Goal: Browse casually

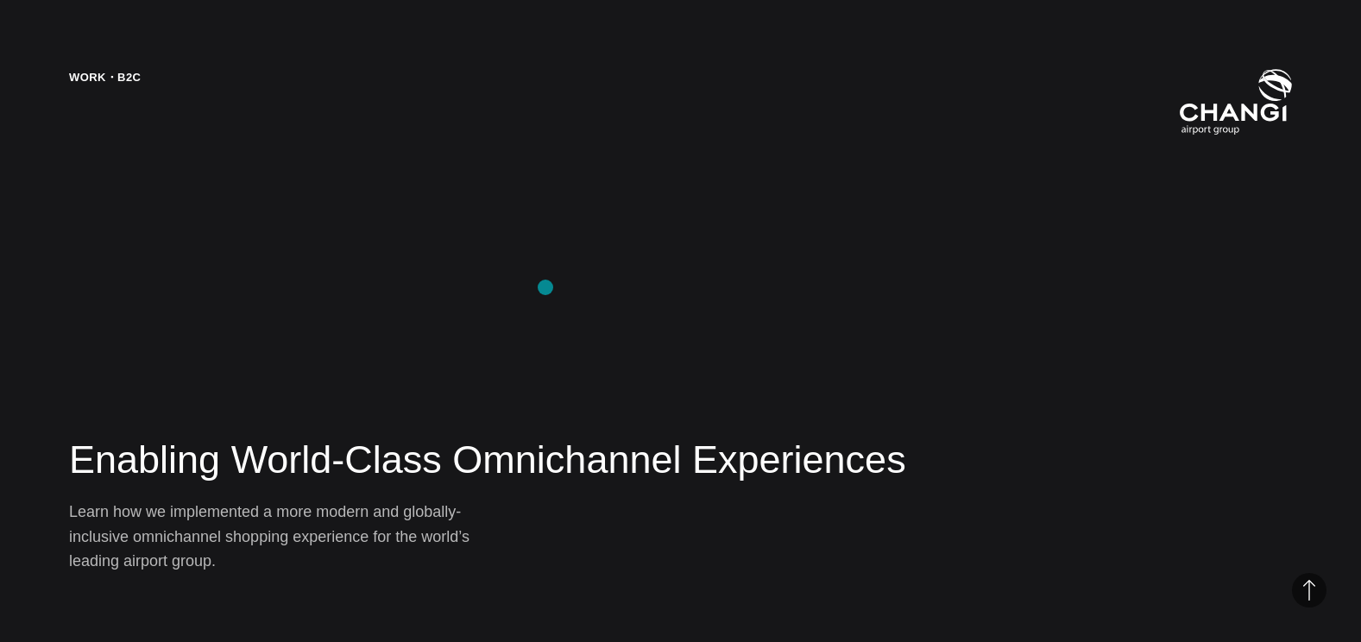
scroll to position [2589, 0]
click at [410, 385] on div "Work・B2C Enabling World-Class Omnichannel Experiences Learn how we implemented …" at bounding box center [680, 321] width 1361 height 642
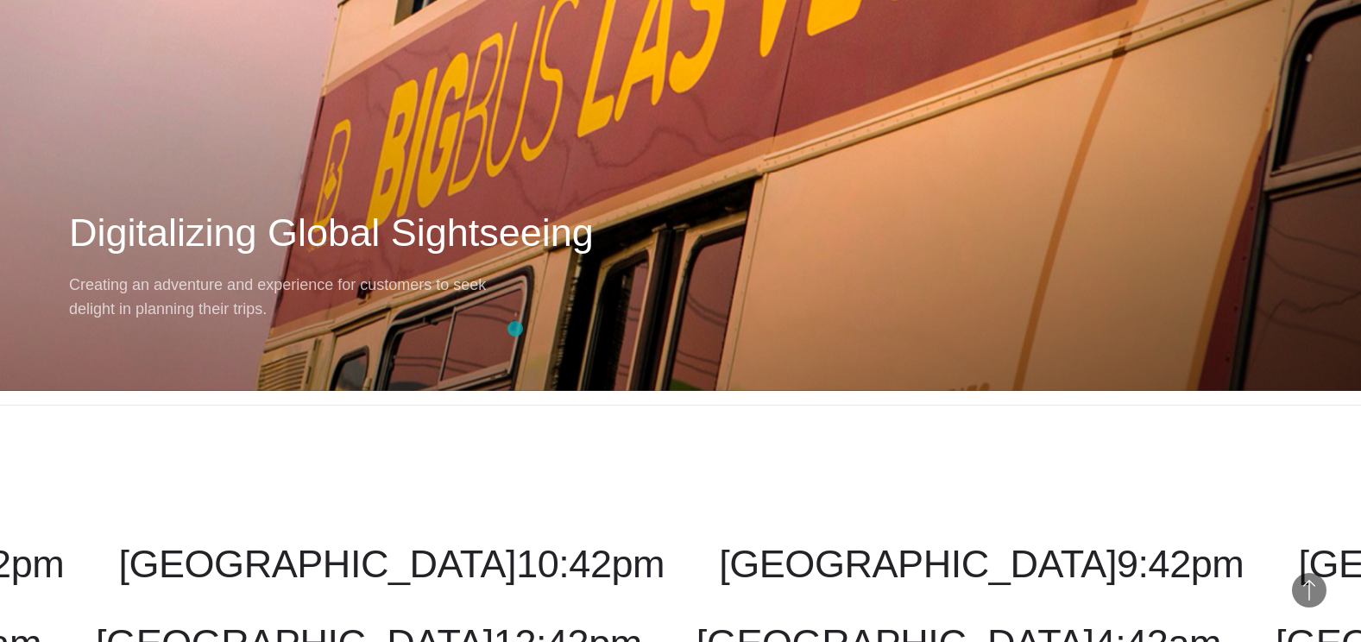
scroll to position [17275, 0]
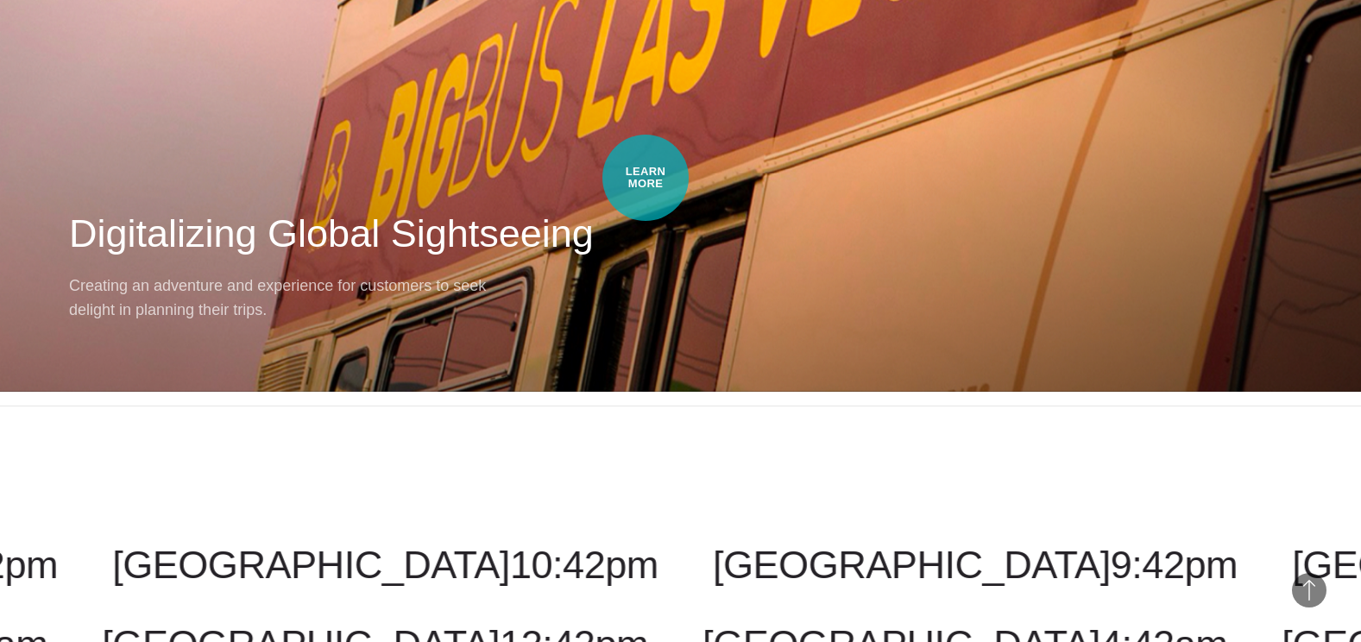
click at [646, 178] on div "Next Case Study – Big Bus Tours Digitalizing Global Sightseeing Creating an adv…" at bounding box center [680, 42] width 1361 height 699
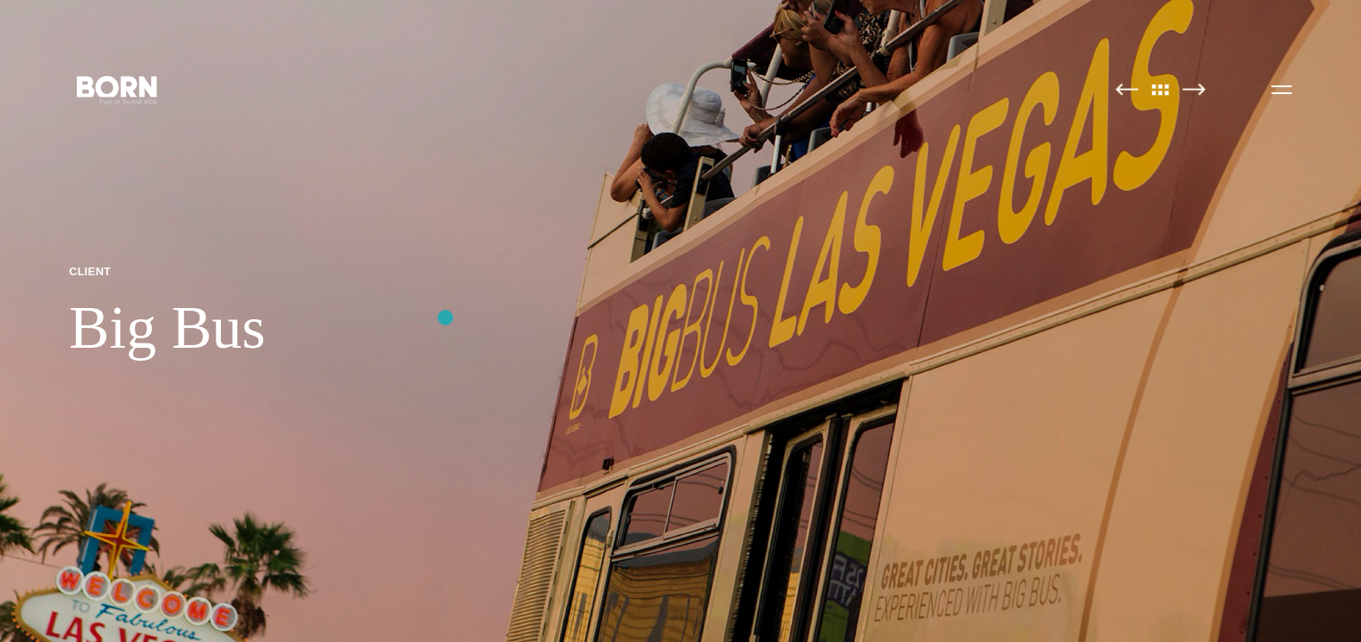
click at [445, 318] on img at bounding box center [680, 321] width 1361 height 642
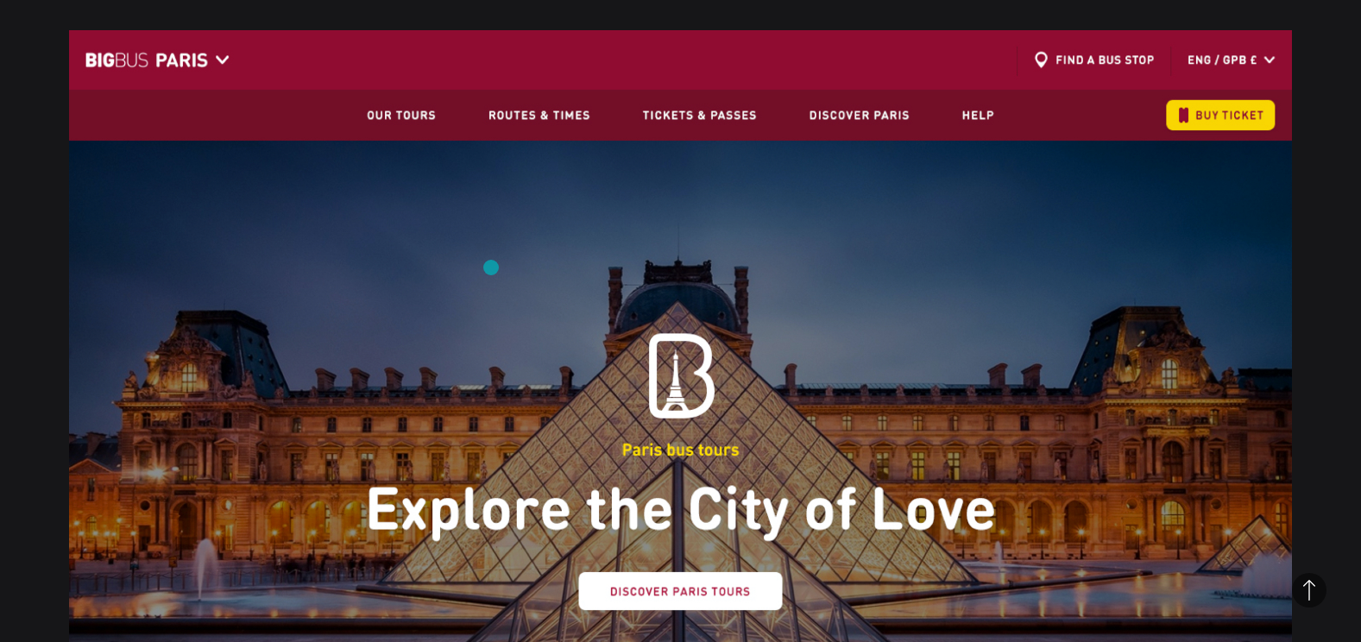
scroll to position [949, 0]
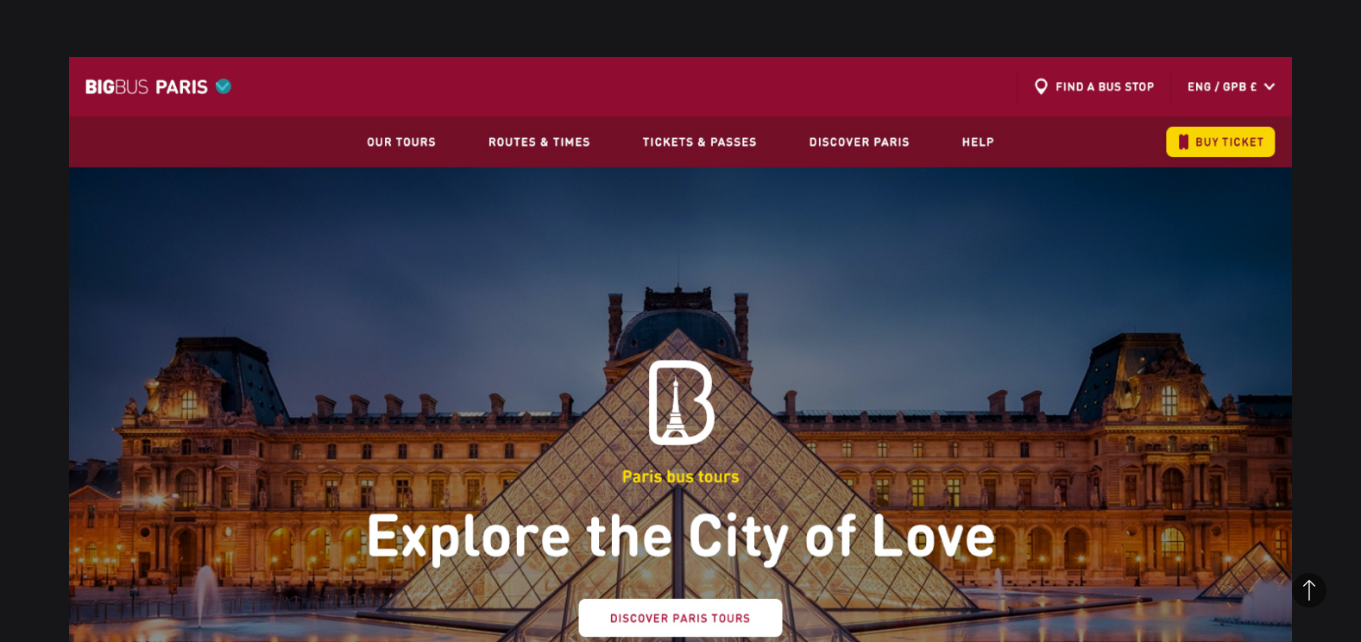
click at [224, 86] on img at bounding box center [680, 440] width 1223 height 767
click at [601, 95] on img at bounding box center [680, 440] width 1223 height 767
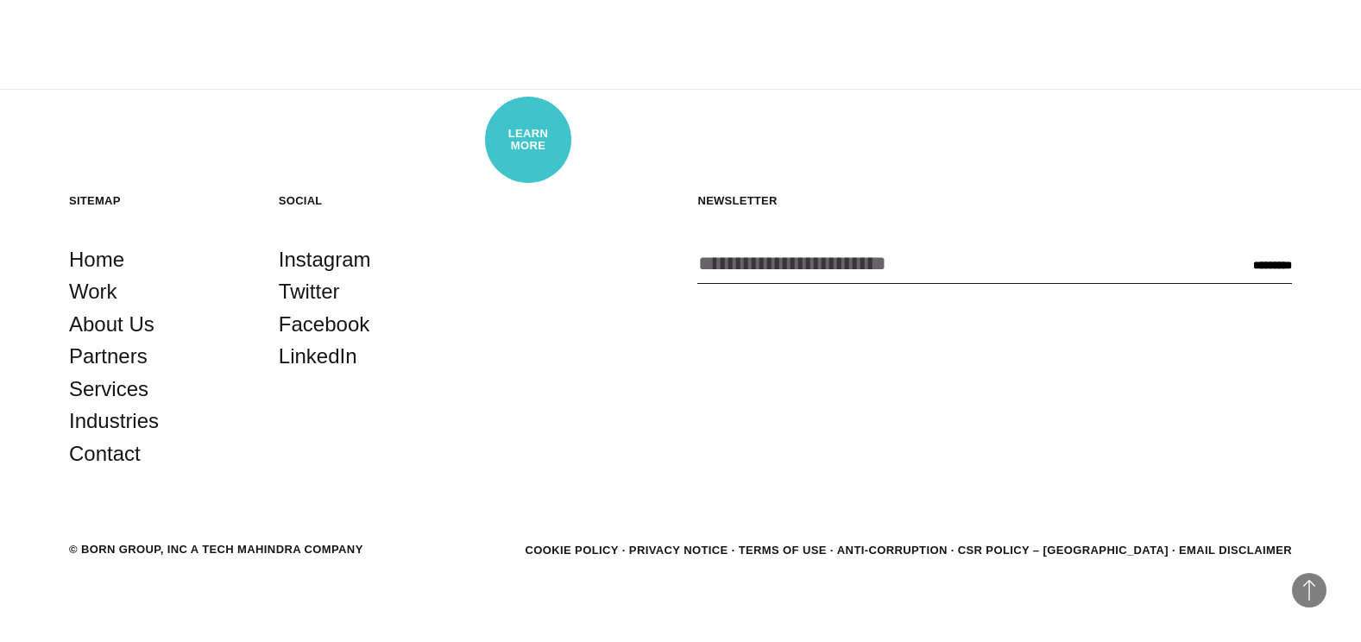
scroll to position [10543, 0]
